Goal: Task Accomplishment & Management: Complete application form

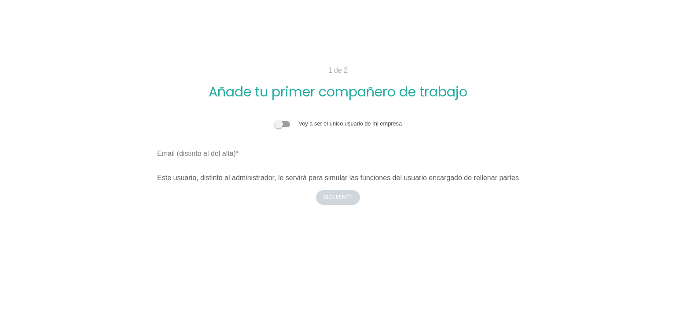
click at [282, 125] on span at bounding box center [282, 124] width 16 height 6
click at [274, 119] on input "checkbox" at bounding box center [274, 119] width 0 height 0
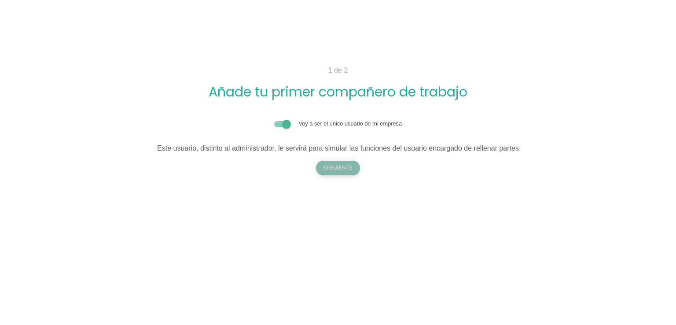
click at [340, 169] on button "Siguiente" at bounding box center [338, 168] width 44 height 14
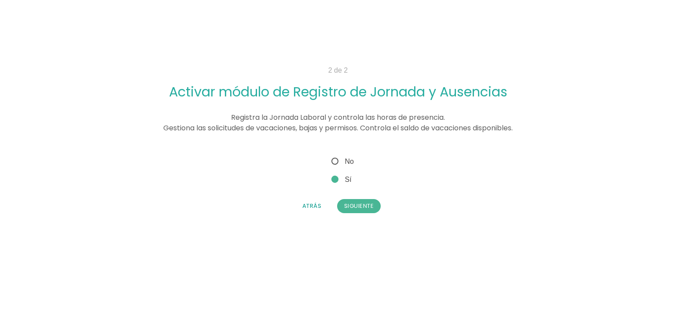
click at [336, 163] on span "No" at bounding box center [342, 161] width 24 height 11
click at [335, 162] on input "No" at bounding box center [333, 159] width 6 height 6
radio input "true"
click at [355, 203] on button "Siguiente" at bounding box center [359, 206] width 44 height 14
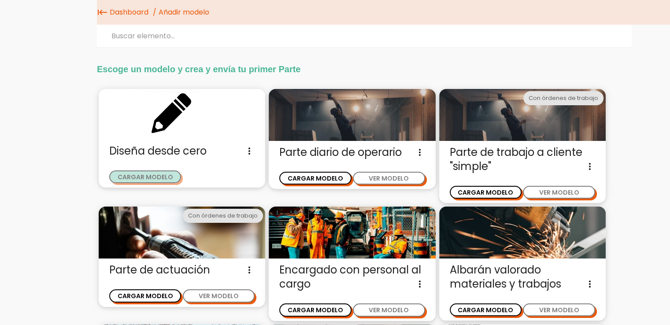
click at [151, 172] on button "CARGAR MODELO" at bounding box center [145, 176] width 72 height 13
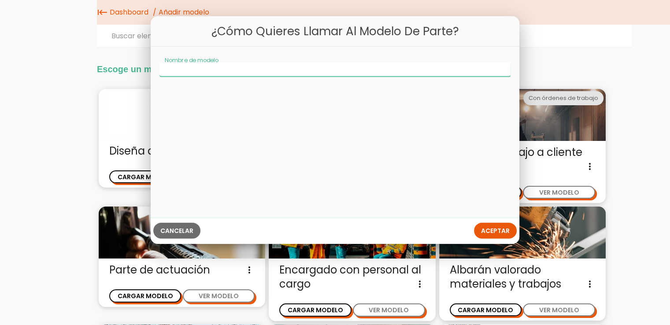
click at [282, 71] on input "Nombre de modelo" at bounding box center [334, 69] width 351 height 14
type input "oc"
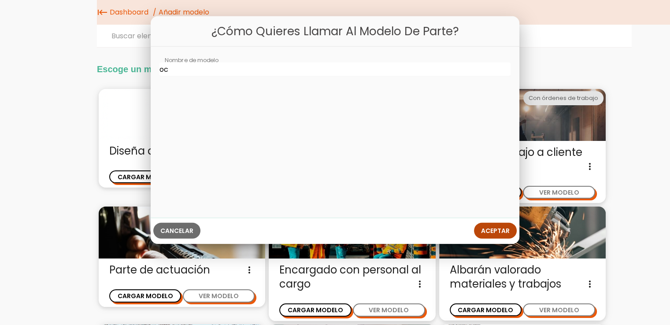
click at [487, 231] on span "Aceptar" at bounding box center [495, 230] width 29 height 9
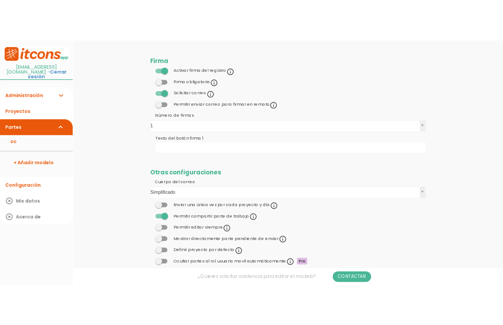
scroll to position [555, 0]
